Goal: Information Seeking & Learning: Find specific fact

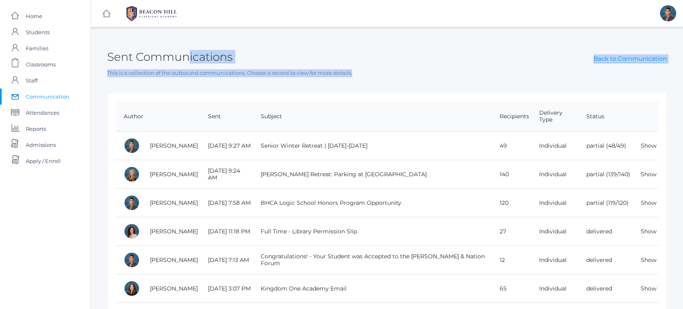
drag, startPoint x: 193, startPoint y: 55, endPoint x: 357, endPoint y: 80, distance: 166.6
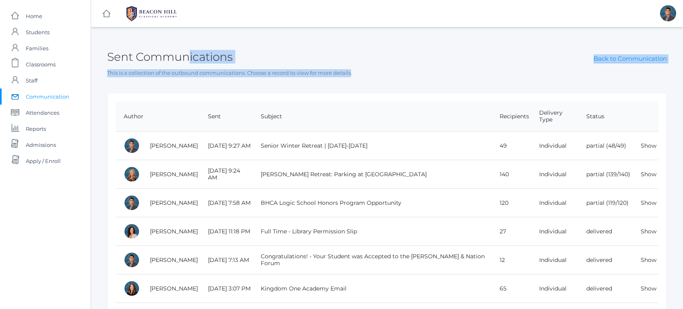
drag, startPoint x: 323, startPoint y: 33, endPoint x: 355, endPoint y: 80, distance: 56.3
drag, startPoint x: 355, startPoint y: 80, endPoint x: 325, endPoint y: 35, distance: 54.2
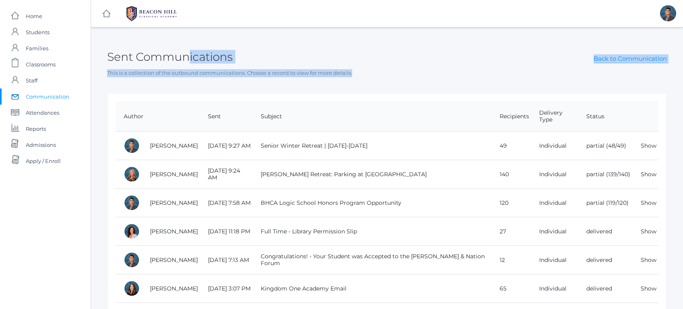
drag, startPoint x: 325, startPoint y: 35, endPoint x: 349, endPoint y: 79, distance: 50.3
drag, startPoint x: 351, startPoint y: 80, endPoint x: 325, endPoint y: 39, distance: 49.0
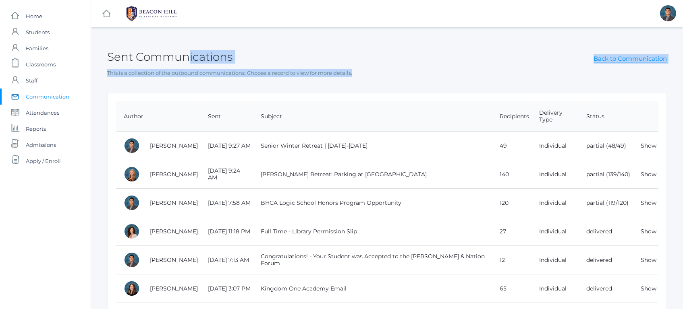
click at [325, 39] on div "Sent Communications Back to Communication" at bounding box center [386, 52] width 559 height 30
drag, startPoint x: 325, startPoint y: 39, endPoint x: 350, endPoint y: 87, distance: 54.2
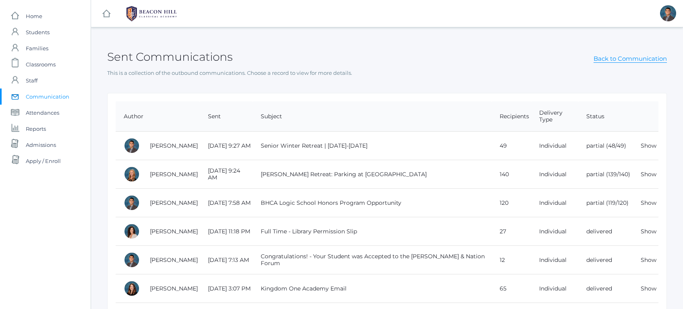
drag, startPoint x: 350, startPoint y: 87, endPoint x: 320, endPoint y: 43, distance: 53.0
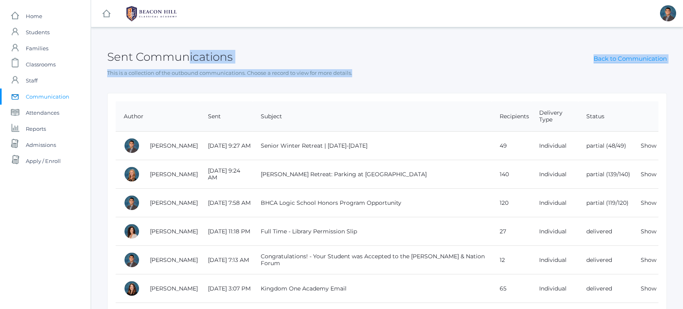
click at [320, 43] on div "Sent Communications Back to Communication" at bounding box center [386, 52] width 559 height 30
drag, startPoint x: 320, startPoint y: 43, endPoint x: 346, endPoint y: 82, distance: 46.6
drag, startPoint x: 346, startPoint y: 82, endPoint x: 323, endPoint y: 39, distance: 48.8
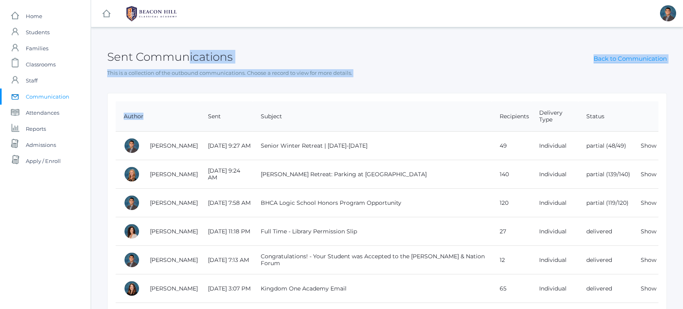
click at [323, 39] on div "Sent Communications Back to Communication" at bounding box center [386, 52] width 559 height 30
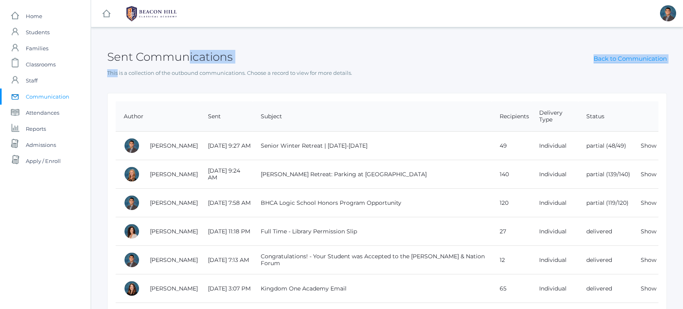
drag, startPoint x: 323, startPoint y: 39, endPoint x: 336, endPoint y: 77, distance: 39.9
click at [335, 75] on div "Sent Communications Back to Communication This is a collection of the outbound …" at bounding box center [386, 56] width 559 height 39
click at [40, 35] on span "Students" at bounding box center [38, 32] width 24 height 16
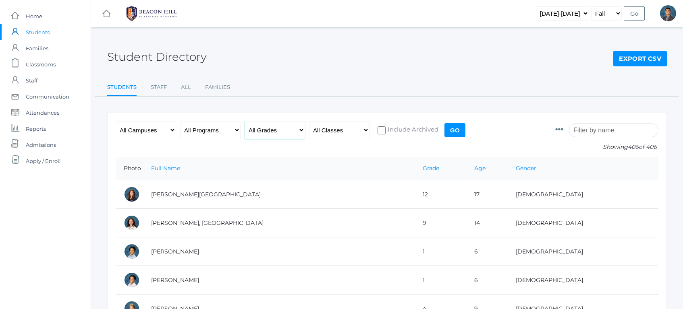
click at [261, 137] on select "All Grades Grammar - Kindergarten - 1st Grade - 2nd Grade - 3rd Grade - 4th Gra…" at bounding box center [274, 130] width 60 height 18
select select "6"
click at [244, 121] on select "All Grades Grammar - Kindergarten - 1st Grade - 2nd Grade - 3rd Grade - 4th Gra…" at bounding box center [274, 130] width 60 height 18
click at [449, 134] on input "Go" at bounding box center [454, 130] width 21 height 14
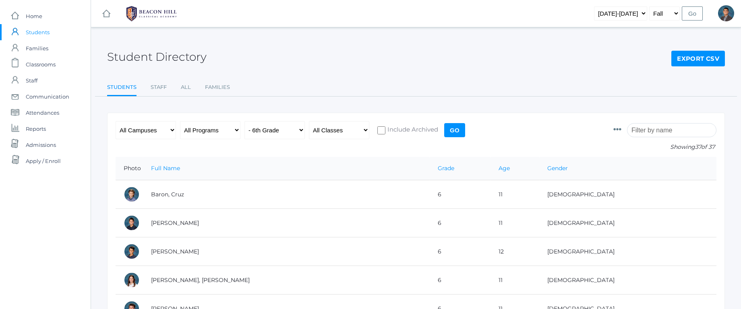
click at [682, 124] on input "search" at bounding box center [671, 130] width 89 height 14
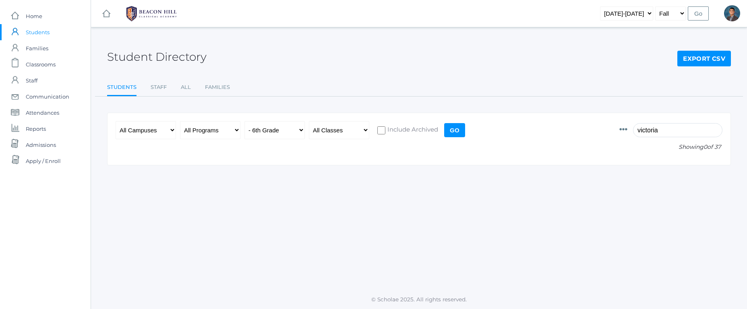
type input "victoria"
click at [275, 133] on select "All Grades Grammar - Kindergarten - 1st Grade - 2nd Grade - 3rd Grade - 4th Gra…" at bounding box center [274, 130] width 60 height 18
select select "any"
click at [244, 121] on select "All Grades Grammar - Kindergarten - 1st Grade - 2nd Grade - 3rd Grade - 4th Gra…" at bounding box center [274, 130] width 60 height 18
click at [463, 133] on input "Go" at bounding box center [454, 130] width 21 height 14
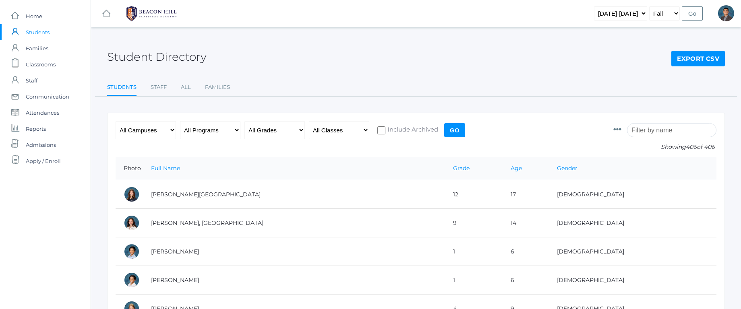
click at [664, 128] on input "search" at bounding box center [671, 130] width 89 height 14
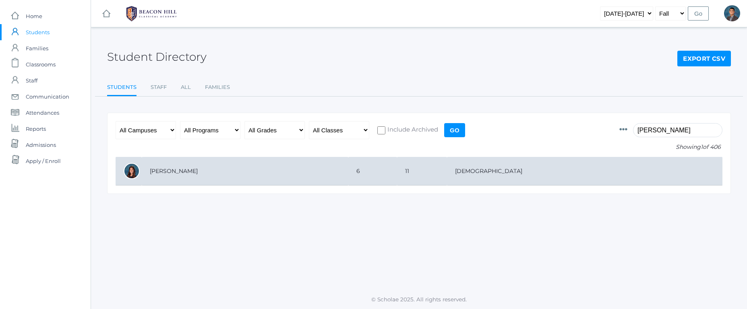
type input "holly"
click at [189, 172] on td "[PERSON_NAME]" at bounding box center [245, 171] width 207 height 29
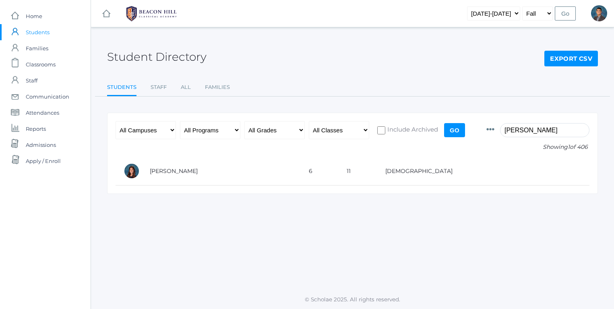
click at [275, 256] on div "Student Directory Export CSV Students Staff All Families Students Staff All Fam…" at bounding box center [352, 158] width 523 height 243
click at [46, 28] on span "Students" at bounding box center [38, 32] width 24 height 16
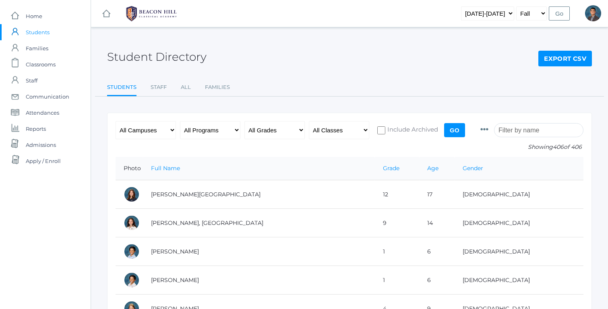
click at [528, 129] on input "search" at bounding box center [538, 130] width 89 height 14
type input "s"
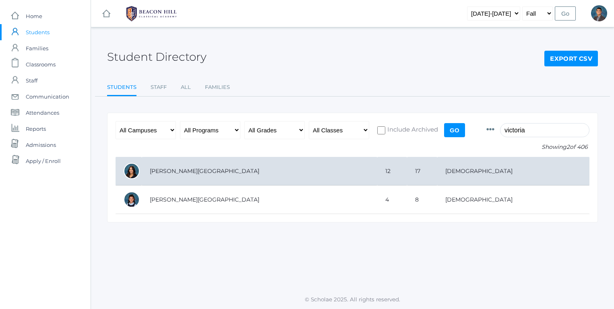
click at [167, 171] on td "[PERSON_NAME][GEOGRAPHIC_DATA]" at bounding box center [260, 171] width 236 height 29
click at [175, 171] on td "[PERSON_NAME][GEOGRAPHIC_DATA]" at bounding box center [260, 171] width 236 height 29
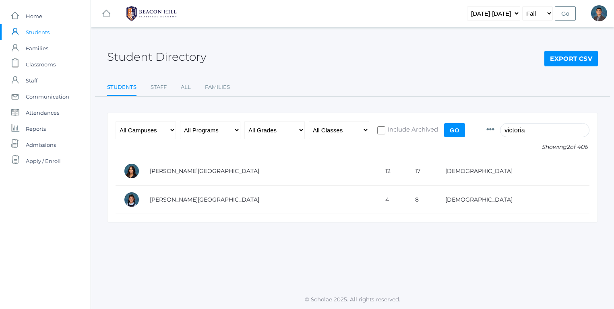
click at [551, 128] on input "victoria" at bounding box center [544, 130] width 89 height 14
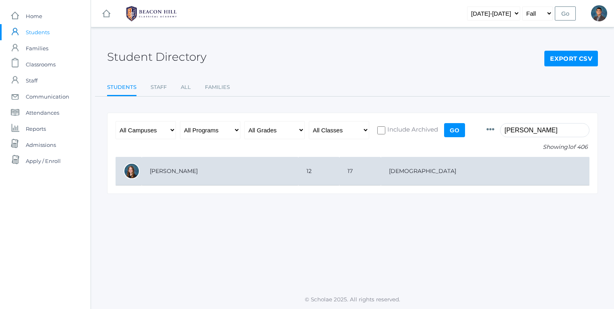
click at [168, 174] on td "[PERSON_NAME]" at bounding box center [220, 171] width 157 height 29
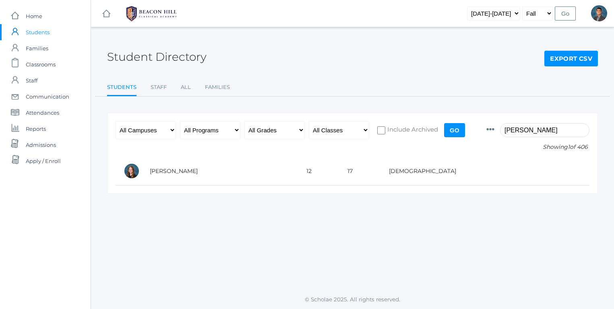
click at [532, 134] on input "noelle" at bounding box center [544, 130] width 89 height 14
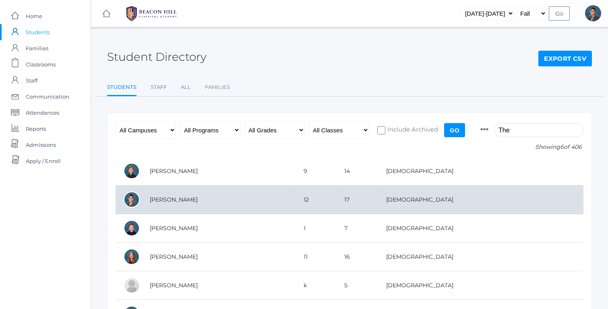
type input "The"
click at [187, 202] on td "[PERSON_NAME]" at bounding box center [219, 200] width 154 height 29
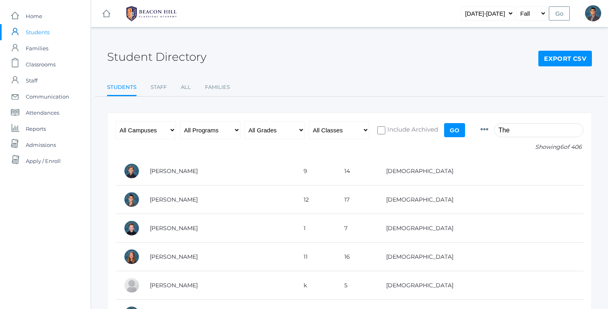
click at [536, 126] on input "The" at bounding box center [538, 130] width 89 height 14
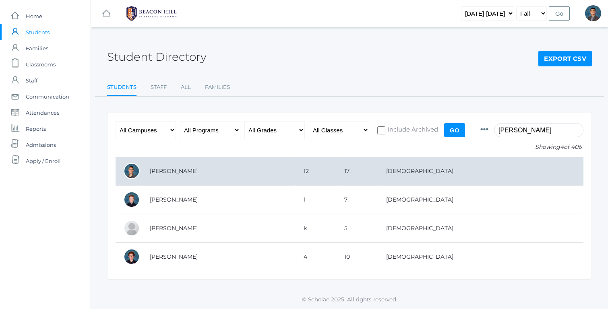
click at [186, 171] on td "[PERSON_NAME]" at bounding box center [219, 171] width 154 height 29
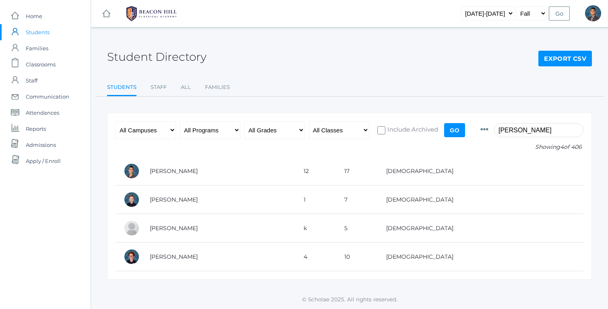
click at [535, 130] on input "Theodore" at bounding box center [538, 130] width 89 height 14
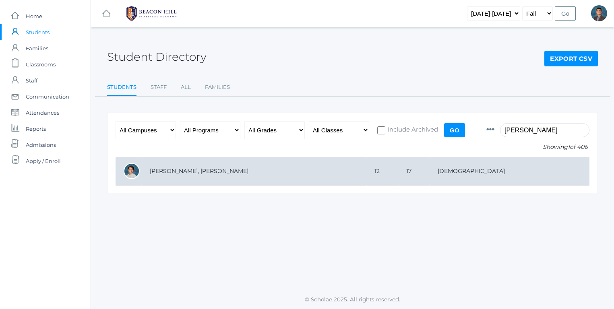
type input "Kesler"
click at [176, 169] on td "[PERSON_NAME], [PERSON_NAME]" at bounding box center [254, 171] width 225 height 29
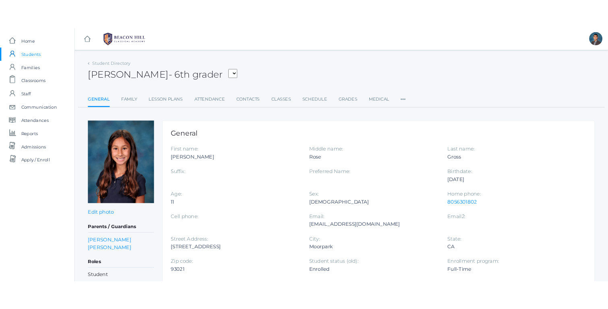
scroll to position [22, 0]
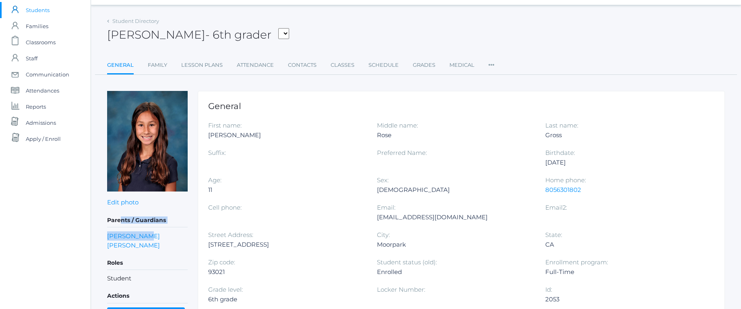
drag, startPoint x: 121, startPoint y: 216, endPoint x: 185, endPoint y: 236, distance: 67.0
click at [185, 236] on div "Parents / Guardians Ciara Gross Michael Gross Roles Student Actions Withdraw St…" at bounding box center [147, 287] width 81 height 147
click at [185, 236] on li "Ciara Gross" at bounding box center [147, 236] width 81 height 9
drag, startPoint x: 185, startPoint y: 236, endPoint x: 171, endPoint y: 213, distance: 26.8
click at [172, 215] on div "Parents / Guardians Ciara Gross Michael Gross Roles Student Actions Withdraw St…" at bounding box center [147, 287] width 81 height 147
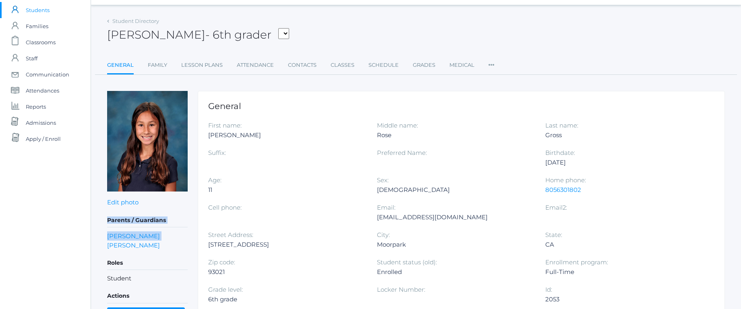
click at [171, 214] on h5 "Parents / Guardians" at bounding box center [147, 221] width 81 height 14
drag, startPoint x: 171, startPoint y: 213, endPoint x: 192, endPoint y: 242, distance: 35.4
click at [186, 234] on div "Parents / Guardians Ciara Gross Michael Gross Roles Student Actions Withdraw St…" at bounding box center [147, 287] width 81 height 147
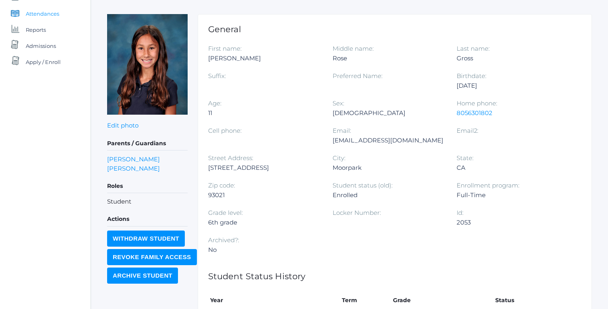
scroll to position [114, 0]
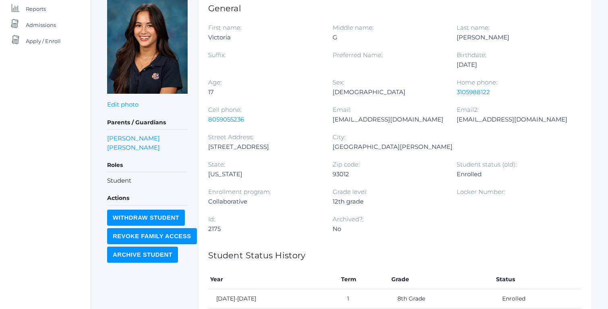
scroll to position [117, 0]
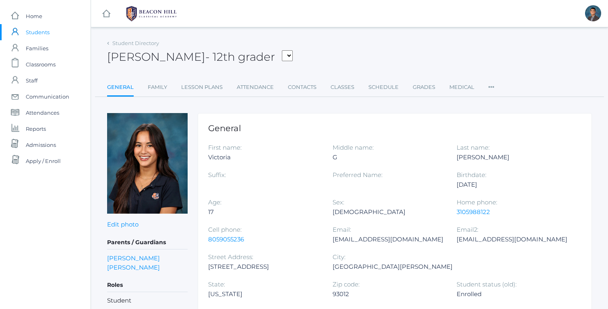
scroll to position [12, 0]
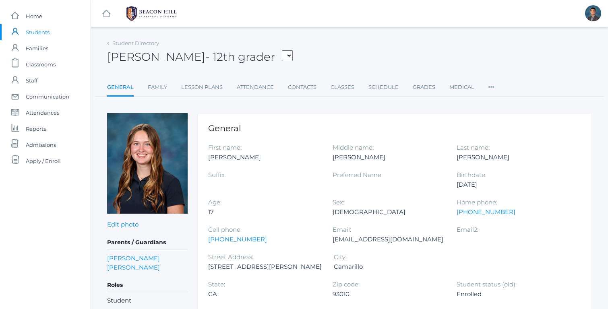
click at [259, 159] on div "Noelle" at bounding box center [264, 158] width 112 height 10
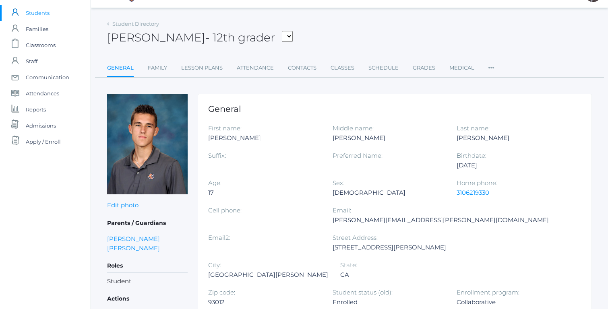
scroll to position [22, 0]
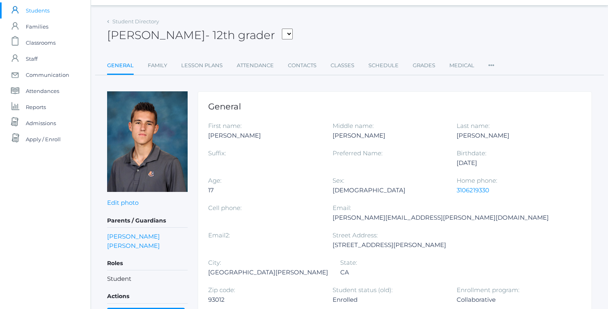
click at [482, 166] on div "[DATE]" at bounding box center [513, 163] width 112 height 10
click at [482, 166] on div "10/12/2007" at bounding box center [513, 163] width 112 height 10
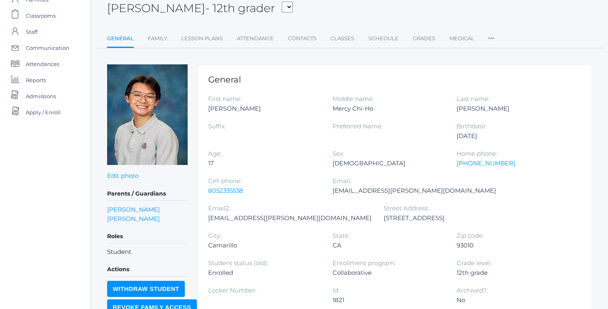
scroll to position [49, 0]
click at [211, 112] on div "[PERSON_NAME]" at bounding box center [264, 108] width 112 height 10
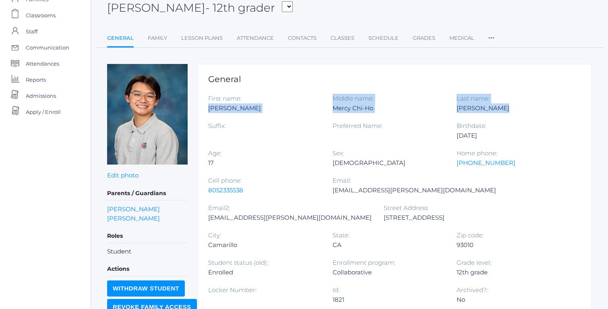
drag, startPoint x: 211, startPoint y: 112, endPoint x: 480, endPoint y: 118, distance: 269.5
click at [480, 118] on div "First name: [PERSON_NAME] Middle name: [PERSON_NAME] Last name: [PERSON_NAME] S…" at bounding box center [394, 203] width 373 height 219
click at [480, 118] on div "Last name: Choi" at bounding box center [519, 107] width 124 height 27
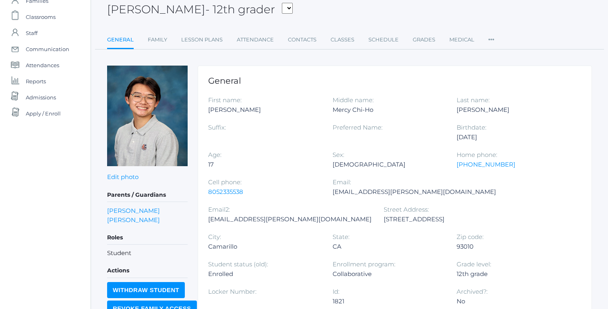
scroll to position [0, 0]
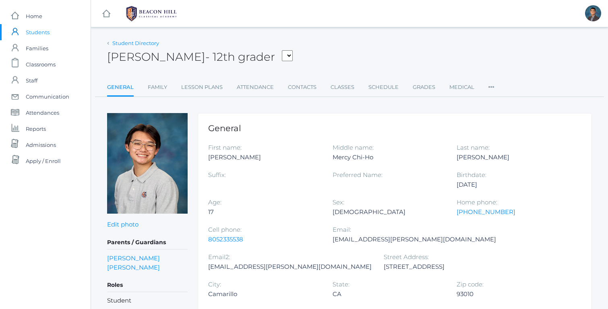
click at [131, 40] on link "Student Directory" at bounding box center [135, 43] width 47 height 6
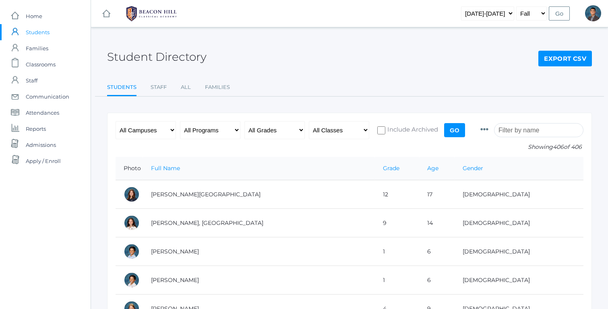
click at [520, 132] on input "search" at bounding box center [538, 130] width 89 height 14
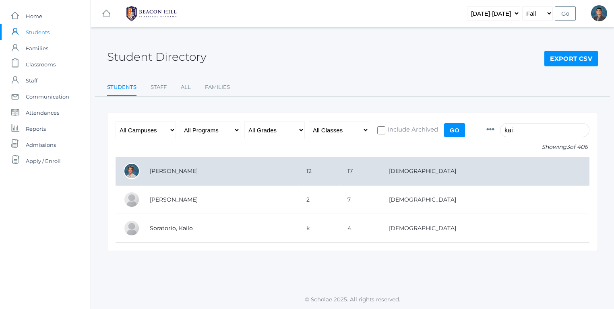
click at [178, 171] on td "[PERSON_NAME]" at bounding box center [220, 171] width 157 height 29
click at [160, 175] on td "[PERSON_NAME]" at bounding box center [220, 171] width 157 height 29
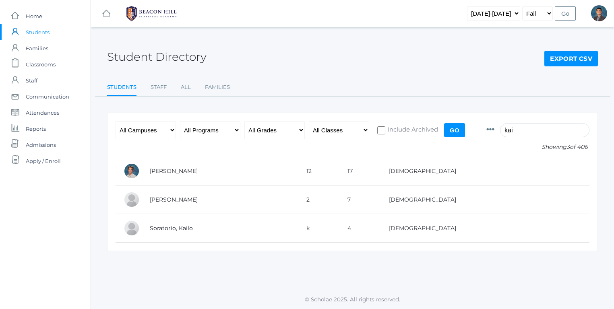
click at [545, 132] on input "kai" at bounding box center [544, 130] width 89 height 14
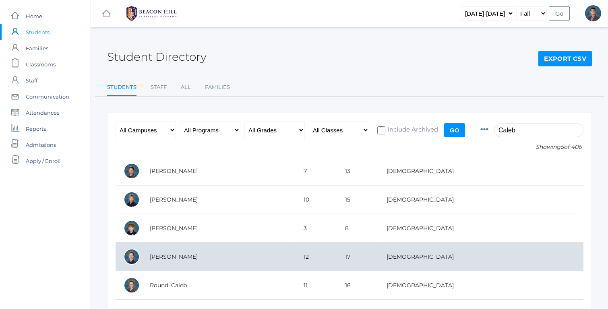
click at [182, 255] on td "[PERSON_NAME]" at bounding box center [219, 257] width 154 height 29
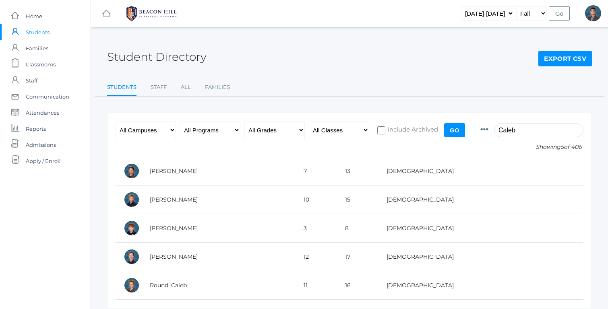
click at [520, 130] on input "Caleb" at bounding box center [538, 130] width 89 height 14
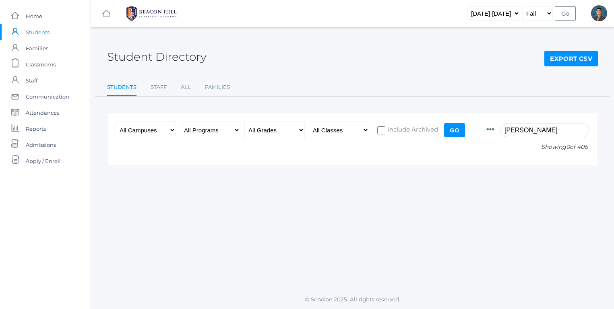
click at [523, 134] on input "arrellano" at bounding box center [544, 130] width 89 height 14
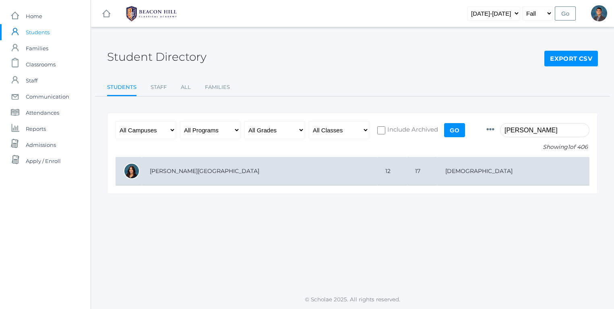
click at [190, 172] on td "[PERSON_NAME][GEOGRAPHIC_DATA]" at bounding box center [260, 171] width 236 height 29
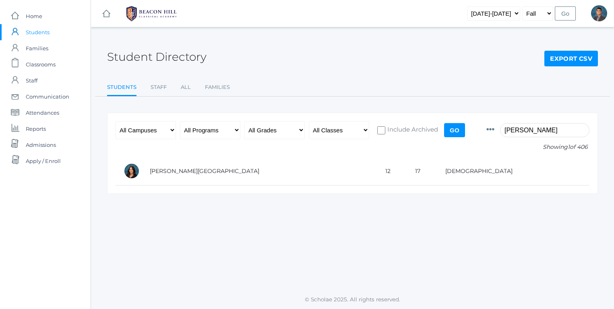
click at [531, 132] on input "arellano" at bounding box center [544, 130] width 89 height 14
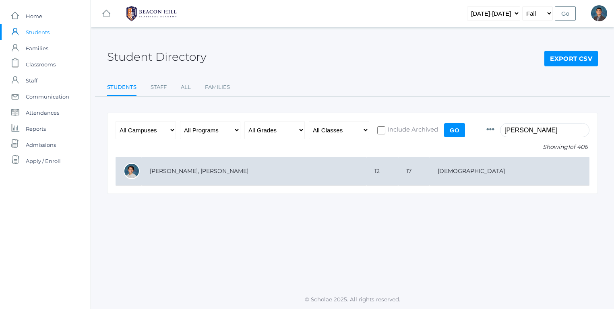
type input "Kesler"
click at [164, 171] on td "[PERSON_NAME], [PERSON_NAME]" at bounding box center [254, 171] width 225 height 29
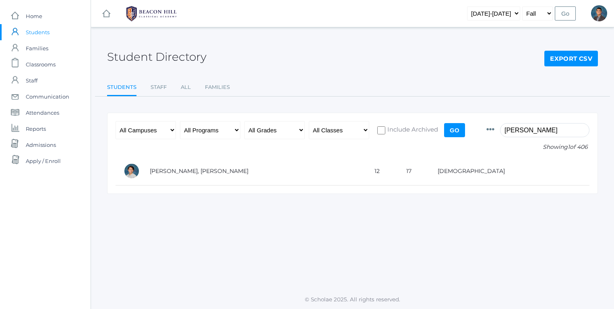
drag, startPoint x: 282, startPoint y: 62, endPoint x: 466, endPoint y: 123, distance: 193.7
click at [402, 112] on div "Student Directory Export CSV Students Staff All Families Students Staff All Fam…" at bounding box center [352, 115] width 491 height 157
click at [520, 133] on input "Kesler" at bounding box center [544, 130] width 89 height 14
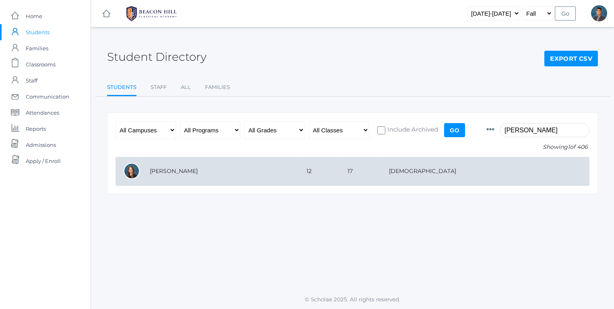
type input "Noelle"
click at [185, 174] on td "[PERSON_NAME]" at bounding box center [220, 171] width 157 height 29
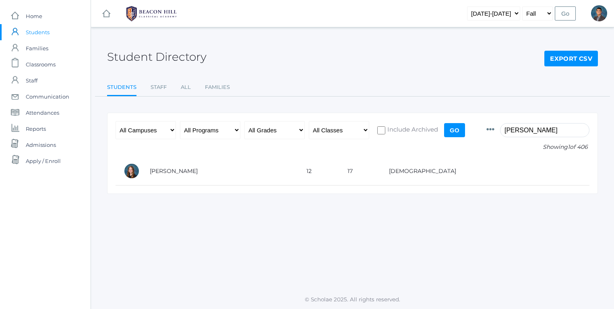
click at [529, 130] on input "Noelle" at bounding box center [544, 130] width 89 height 14
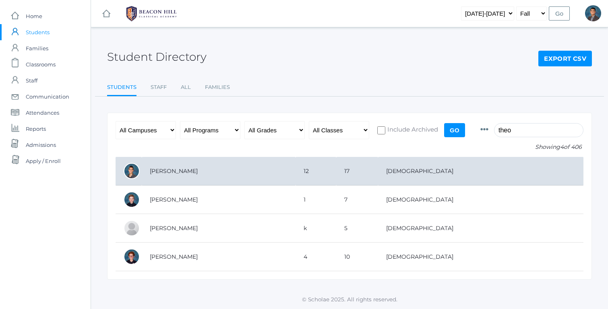
type input "theo"
click at [190, 170] on td "[PERSON_NAME]" at bounding box center [219, 171] width 154 height 29
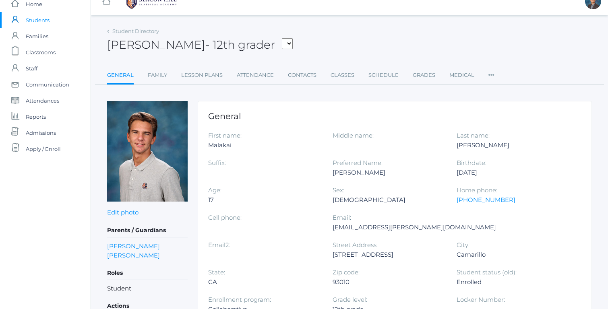
scroll to position [10, 0]
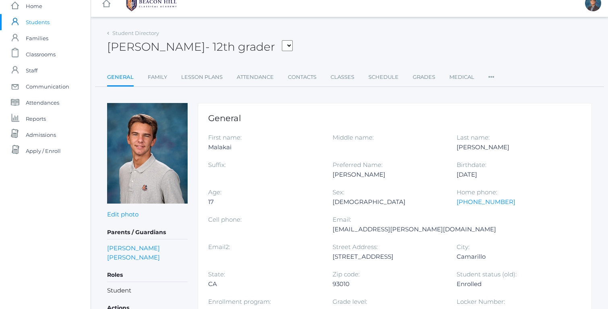
click at [209, 145] on div "Malakai" at bounding box center [264, 148] width 112 height 10
drag, startPoint x: 209, startPoint y: 145, endPoint x: 498, endPoint y: 141, distance: 289.6
click at [498, 141] on div "First name: [PERSON_NAME] Middle name: Last name: [PERSON_NAME] Suffix: Preferr…" at bounding box center [394, 242] width 373 height 219
click at [499, 141] on div "Last name: [PERSON_NAME]" at bounding box center [519, 146] width 124 height 27
drag, startPoint x: 499, startPoint y: 141, endPoint x: 503, endPoint y: 155, distance: 14.5
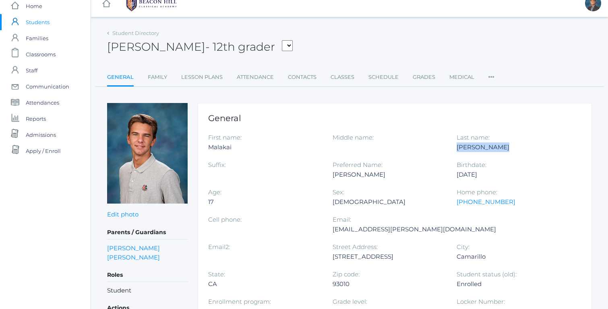
click at [503, 154] on div "Last name: [PERSON_NAME]" at bounding box center [519, 146] width 124 height 27
click at [333, 270] on div "State: [GEOGRAPHIC_DATA]" at bounding box center [270, 283] width 124 height 27
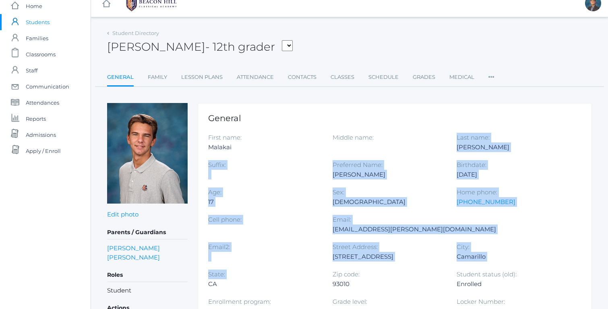
drag, startPoint x: 505, startPoint y: 124, endPoint x: 517, endPoint y: 232, distance: 107.8
click at [321, 252] on div at bounding box center [264, 257] width 112 height 10
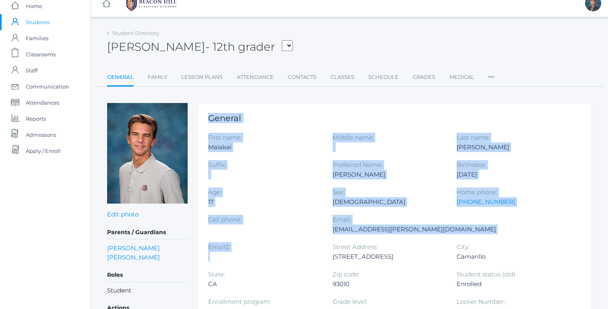
drag, startPoint x: 473, startPoint y: 185, endPoint x: 284, endPoint y: 112, distance: 203.0
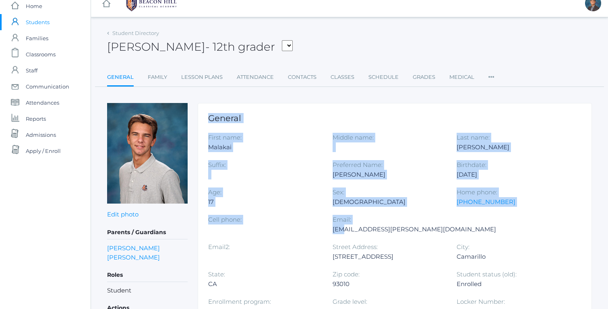
drag, startPoint x: 279, startPoint y: 111, endPoint x: 339, endPoint y: 230, distance: 132.6
click at [339, 230] on div "Kai.Fowler@beaconhillclassical.org" at bounding box center [415, 230] width 164 height 10
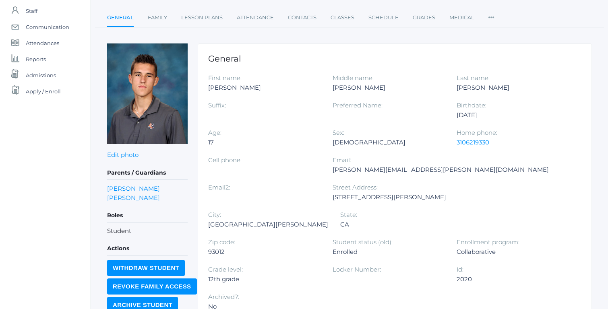
scroll to position [70, 0]
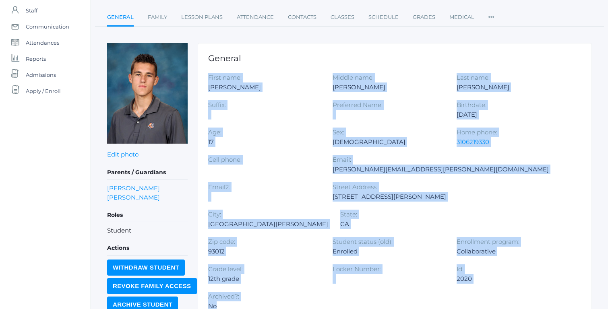
drag, startPoint x: 293, startPoint y: 54, endPoint x: 504, endPoint y: 286, distance: 313.6
click at [505, 286] on div "First name: [PERSON_NAME] Middle name: [PERSON_NAME] Last name: [PERSON_NAME] S…" at bounding box center [394, 196] width 373 height 246
drag, startPoint x: 505, startPoint y: 286, endPoint x: 379, endPoint y: 51, distance: 266.8
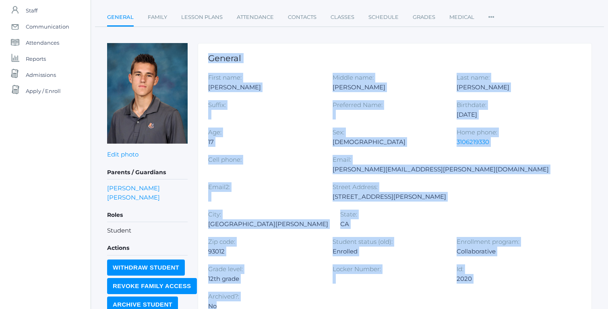
drag, startPoint x: 378, startPoint y: 50, endPoint x: 476, endPoint y: 262, distance: 233.5
click at [457, 265] on div "Locker Number:" at bounding box center [395, 278] width 124 height 27
drag, startPoint x: 476, startPoint y: 263, endPoint x: 419, endPoint y: 43, distance: 226.4
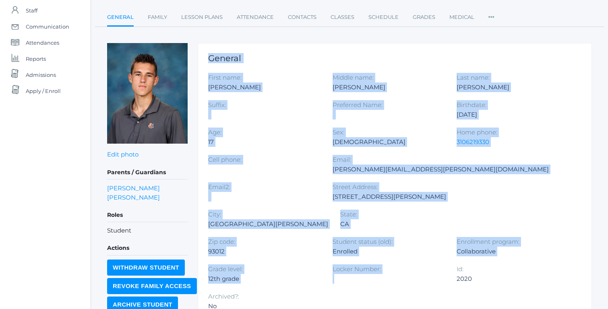
drag, startPoint x: 419, startPoint y: 43, endPoint x: 491, endPoint y: 274, distance: 241.3
click at [491, 274] on div "First name: [PERSON_NAME] Middle name: [PERSON_NAME] Last name: [PERSON_NAME] S…" at bounding box center [394, 196] width 373 height 246
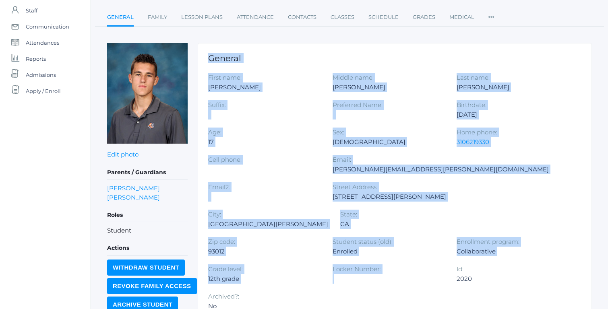
drag, startPoint x: 491, startPoint y: 274, endPoint x: 375, endPoint y: 46, distance: 255.9
drag, startPoint x: 375, startPoint y: 46, endPoint x: 454, endPoint y: 284, distance: 250.9
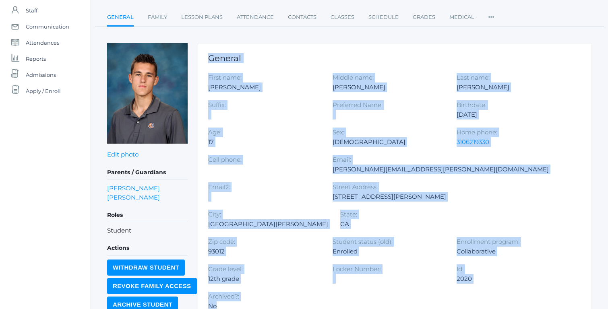
click at [333, 292] on div "Archived?: No" at bounding box center [270, 305] width 124 height 27
drag, startPoint x: 454, startPoint y: 284, endPoint x: 381, endPoint y: 36, distance: 258.4
click at [381, 36] on div "Student Directory [PERSON_NAME] - 12th grader [PERSON_NAME], [PERSON_NAME], [PE…" at bounding box center [349, 281] width 485 height 629
click at [380, 30] on div "Student Directory [PERSON_NAME] - 12th grader [PERSON_NAME], [PERSON_NAME], [PE…" at bounding box center [349, 281] width 485 height 629
drag, startPoint x: 380, startPoint y: 30, endPoint x: 440, endPoint y: 264, distance: 241.9
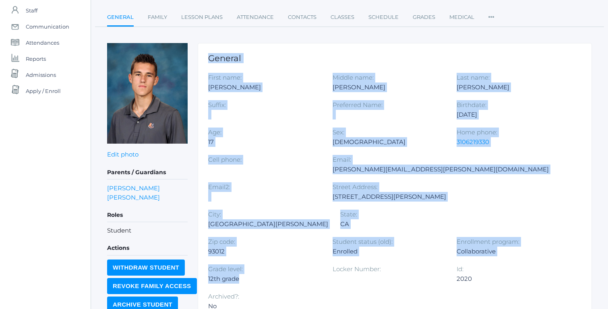
click at [440, 264] on div "Student Directory [PERSON_NAME] - 12th grader [PERSON_NAME], [PERSON_NAME], [PE…" at bounding box center [349, 281] width 485 height 629
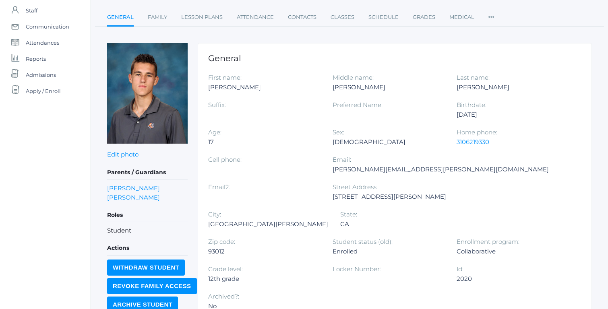
click at [333, 292] on div "Archived?: No" at bounding box center [270, 305] width 124 height 27
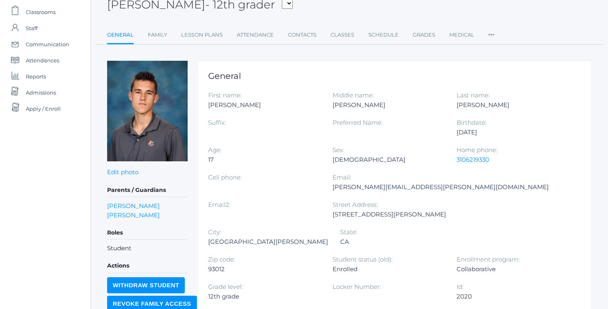
scroll to position [10, 0]
